Goal: Task Accomplishment & Management: Use online tool/utility

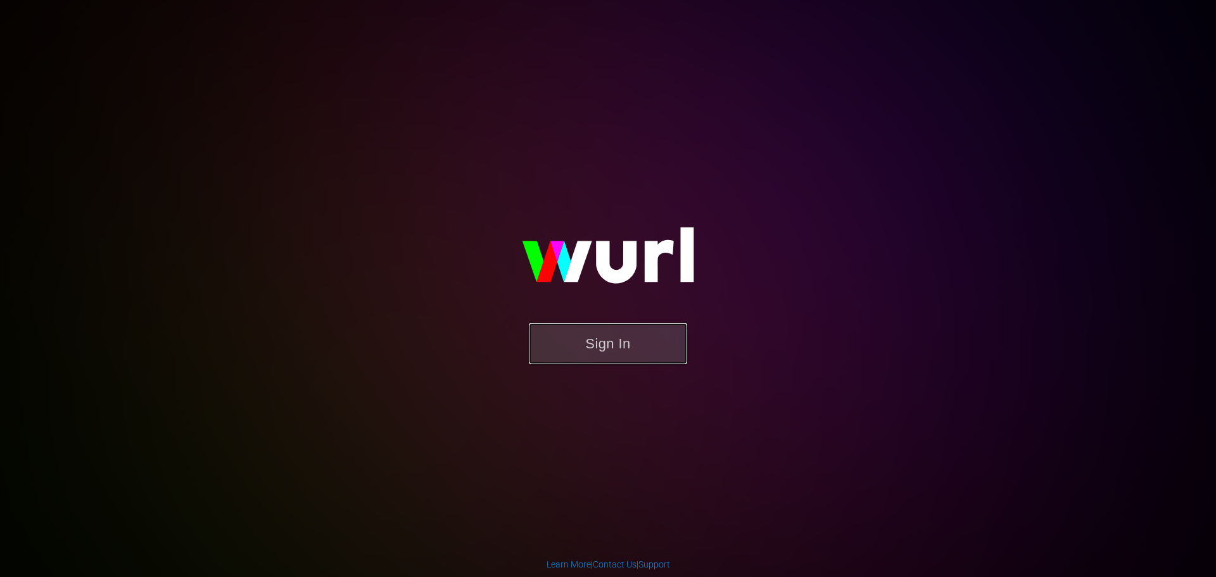
click at [573, 352] on button "Sign In" at bounding box center [608, 343] width 158 height 41
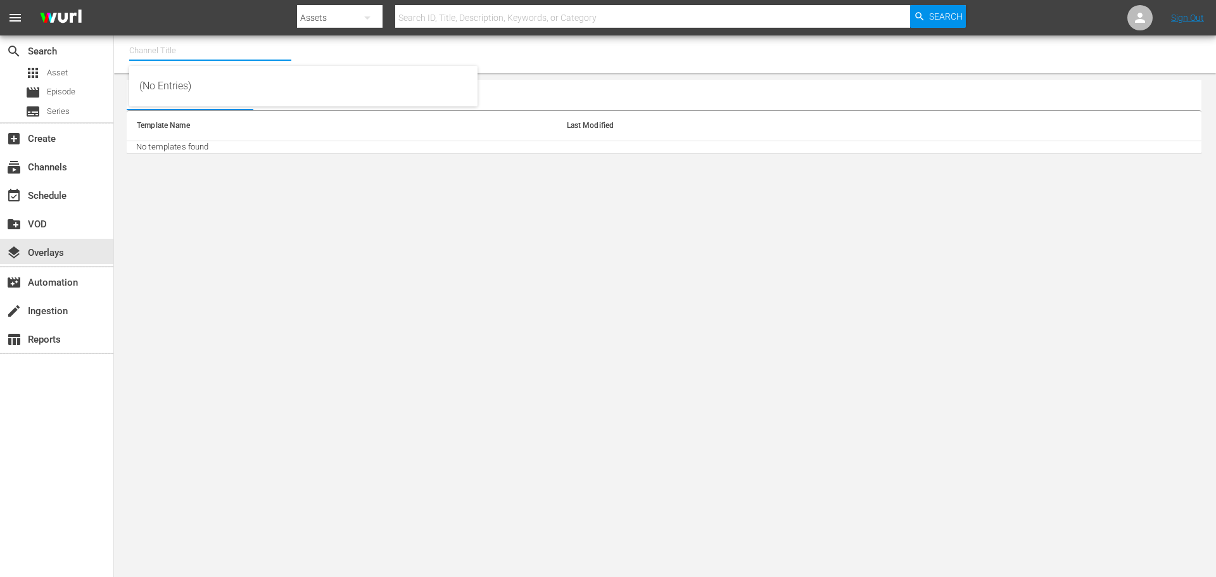
click at [184, 52] on input "text" at bounding box center [210, 50] width 162 height 30
click at [166, 87] on div "Lone Star (1846 - cinedigm_entertainment_corp_lonestar_1)" at bounding box center [303, 86] width 328 height 30
type input "Lone Star (1846 - cinedigm_entertainment_corp_lonestar_1)"
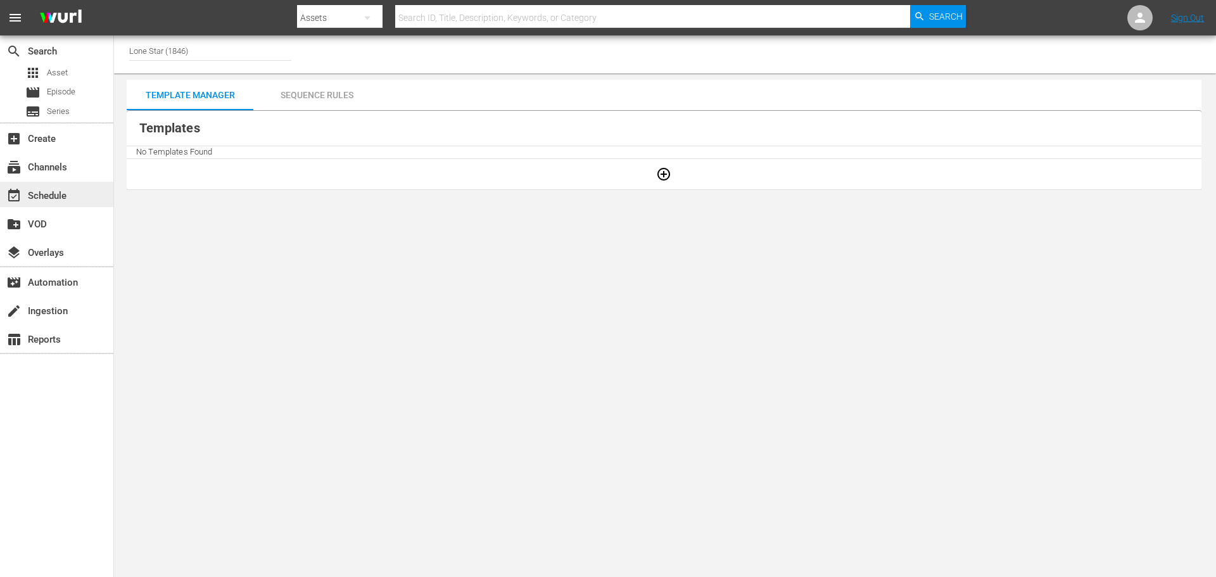
click at [39, 195] on div "event_available Schedule" at bounding box center [35, 193] width 71 height 11
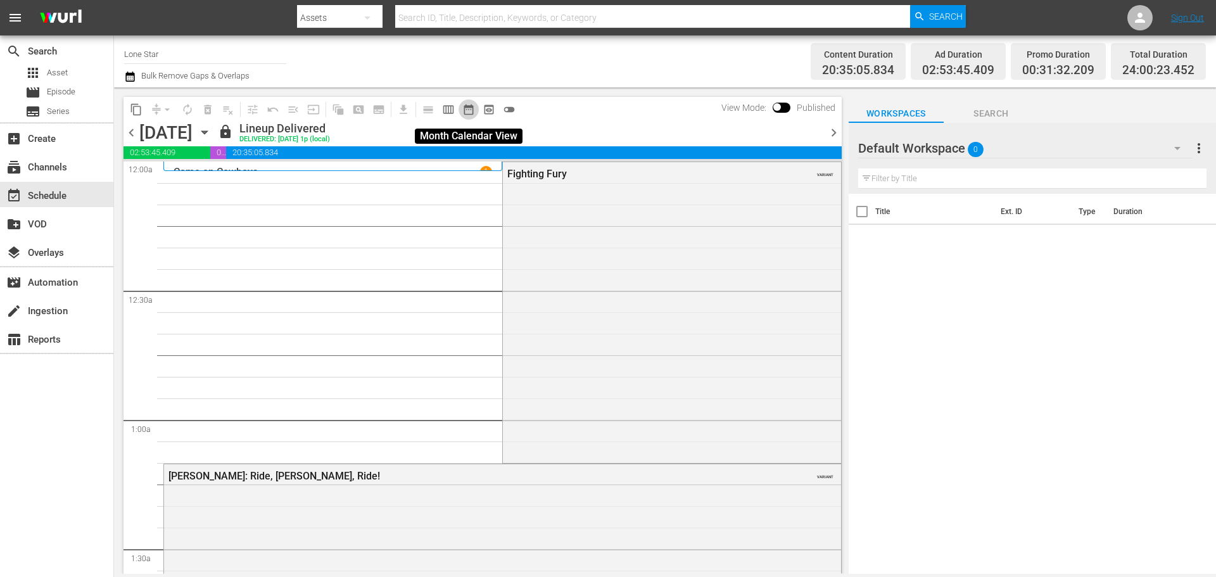
click at [464, 108] on span "date_range_outlined" at bounding box center [468, 109] width 13 height 13
